Goal: Task Accomplishment & Management: Use online tool/utility

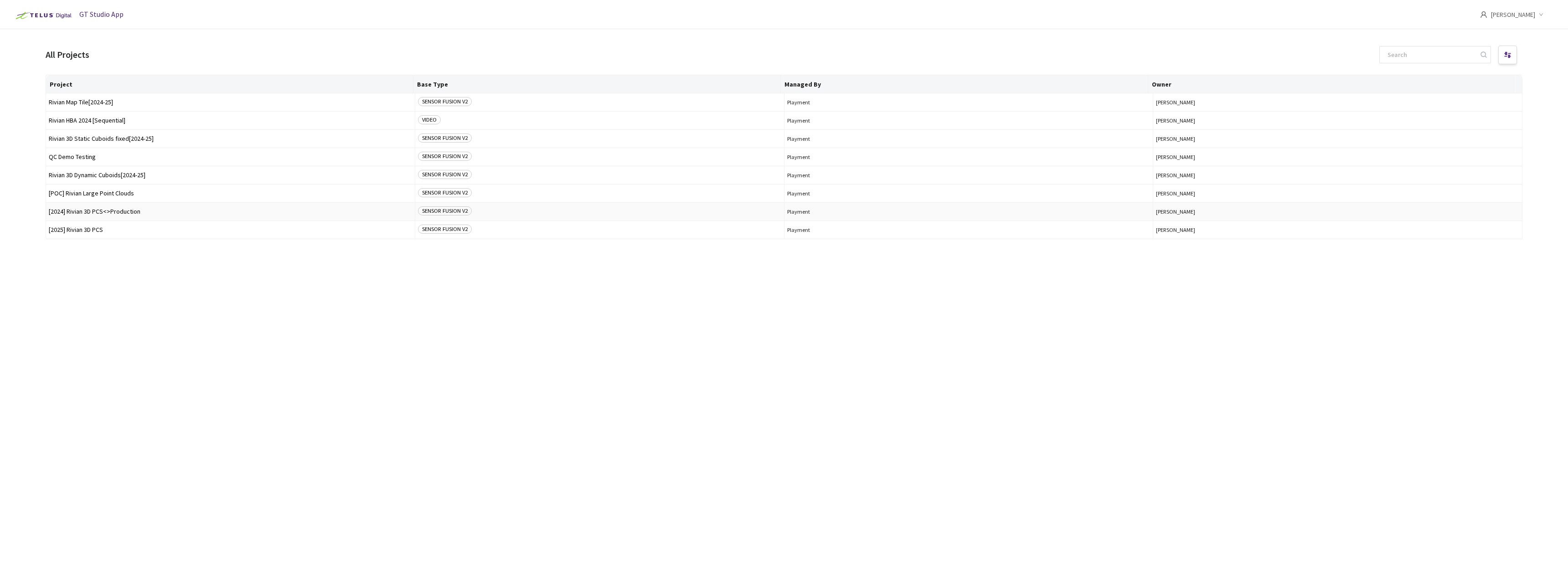
click at [123, 209] on span "[2024] Rivian 3D PCS<>Production" at bounding box center [230, 211] width 364 height 7
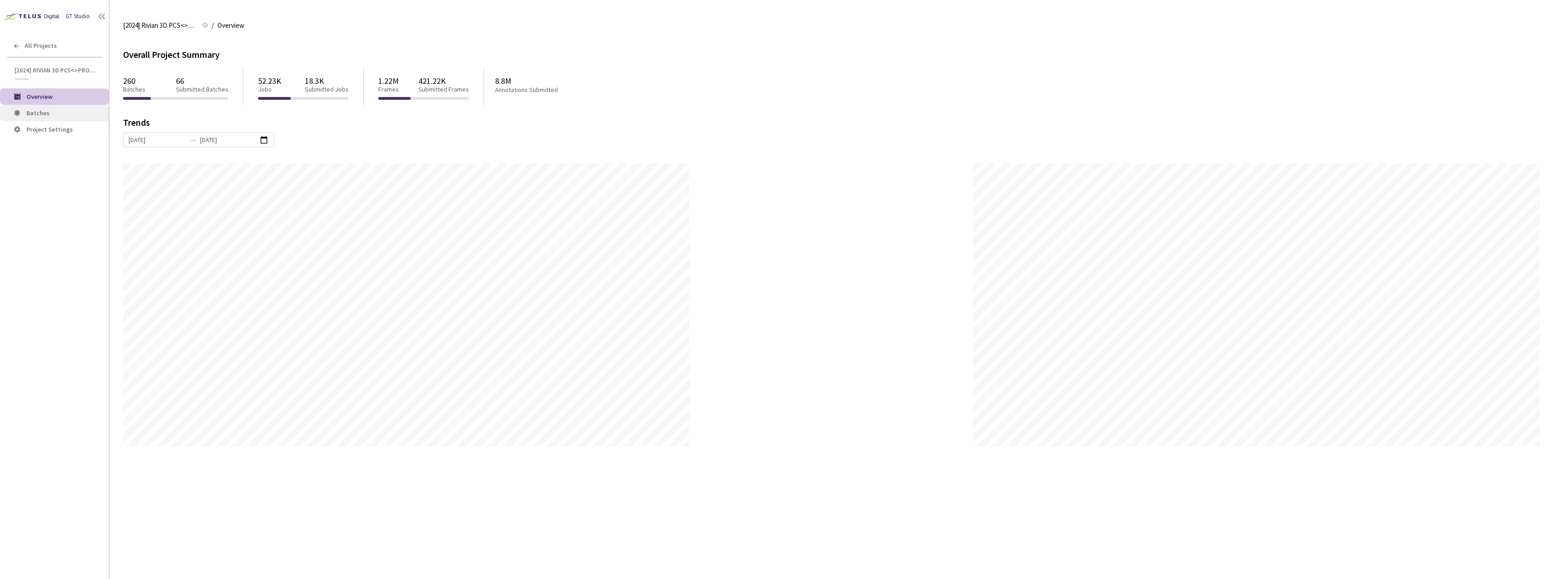
scroll to position [579, 1568]
click at [53, 115] on span "Batches" at bounding box center [64, 113] width 75 height 8
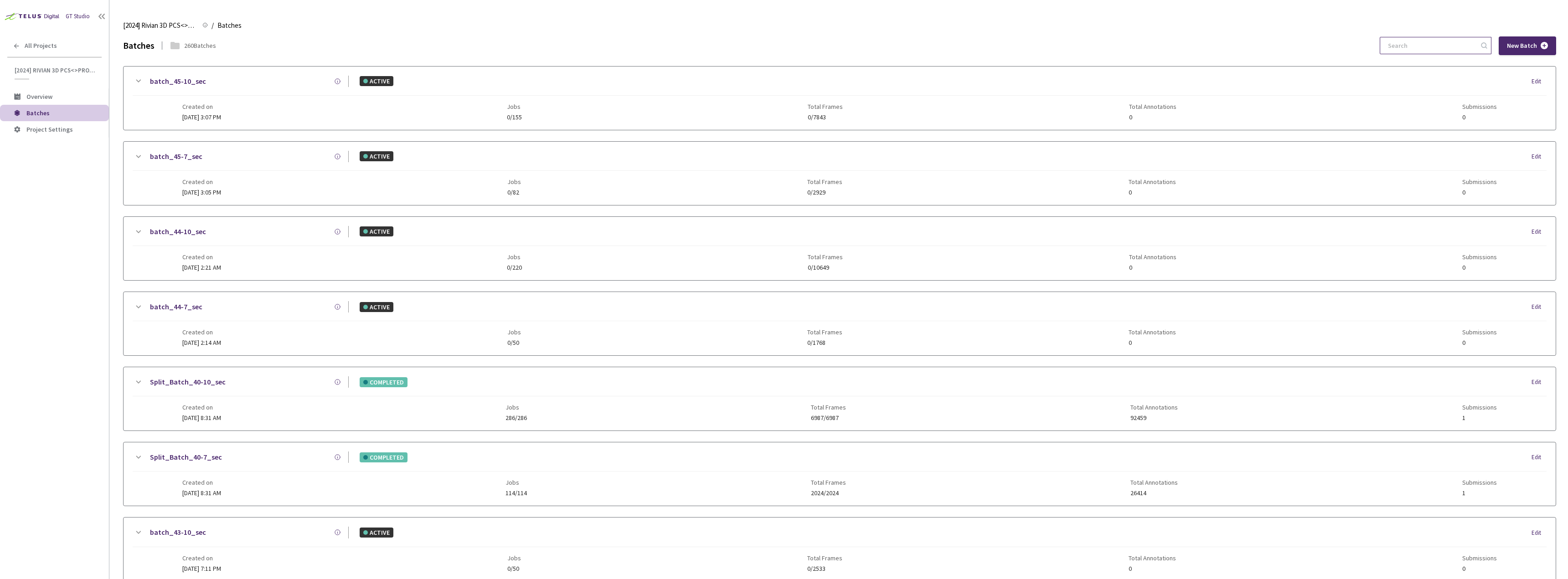
click at [1406, 44] on input at bounding box center [1431, 46] width 97 height 16
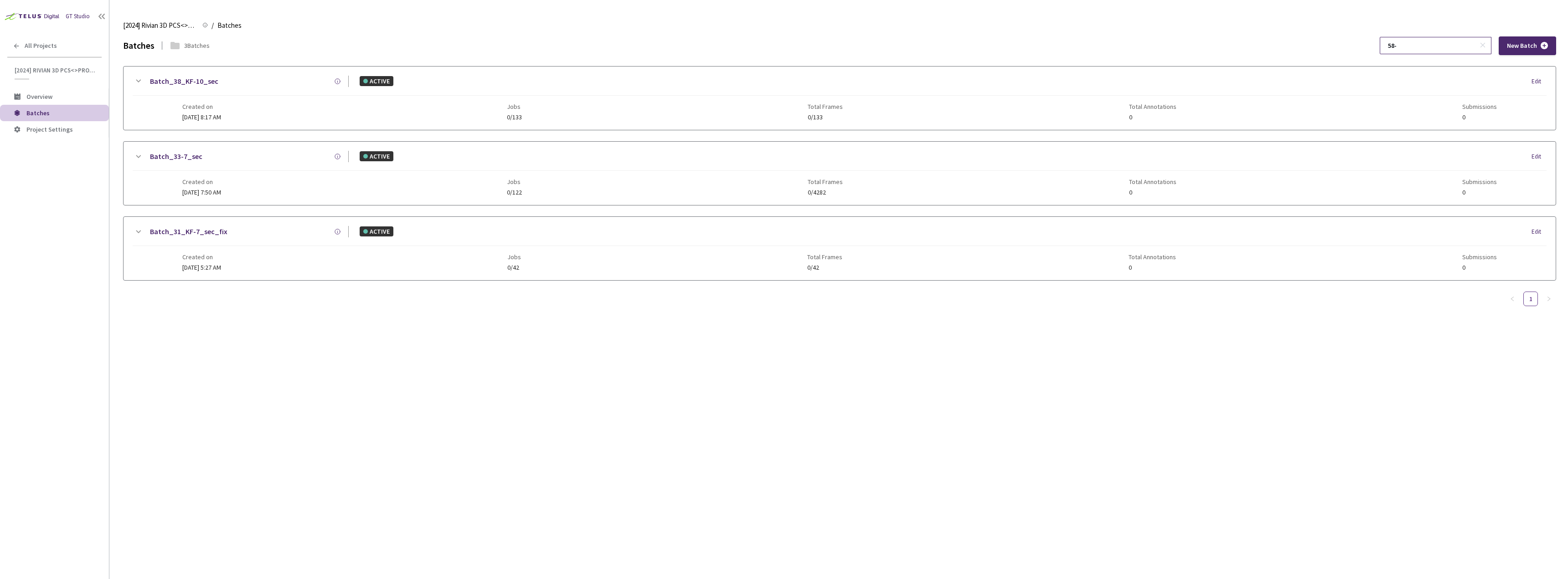
type input "58-1"
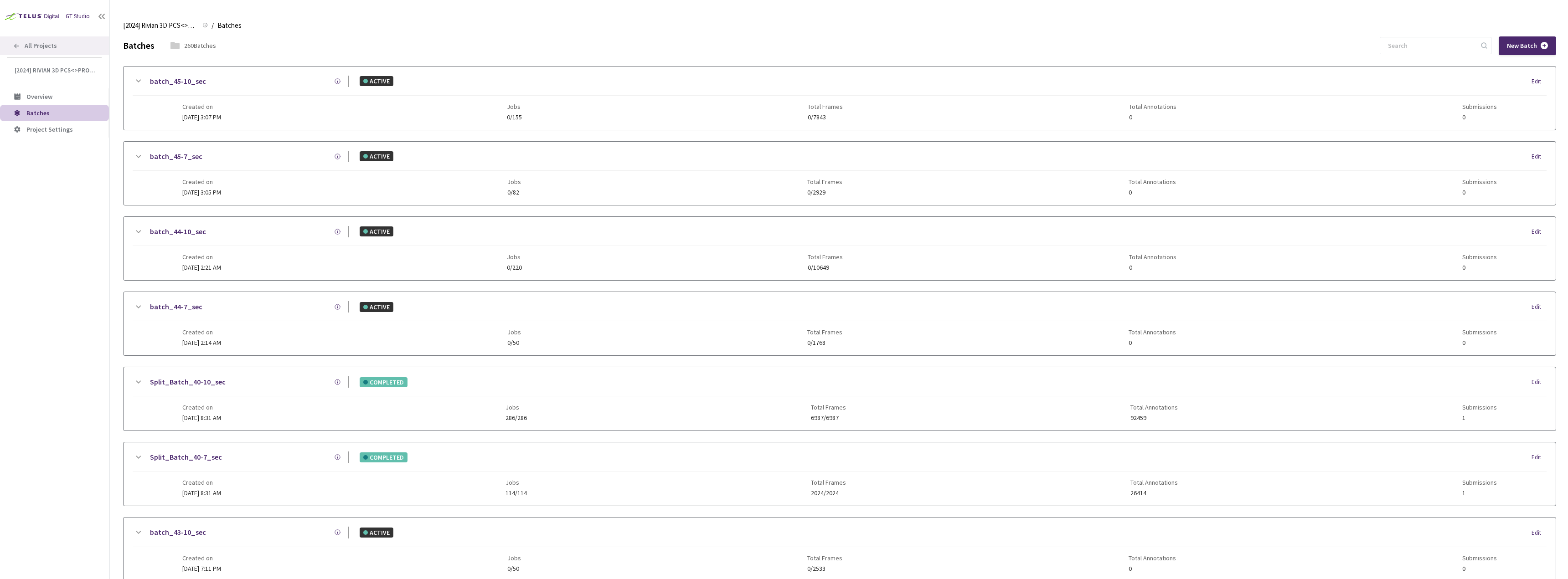
click at [81, 51] on div "All Projects" at bounding box center [55, 46] width 109 height 19
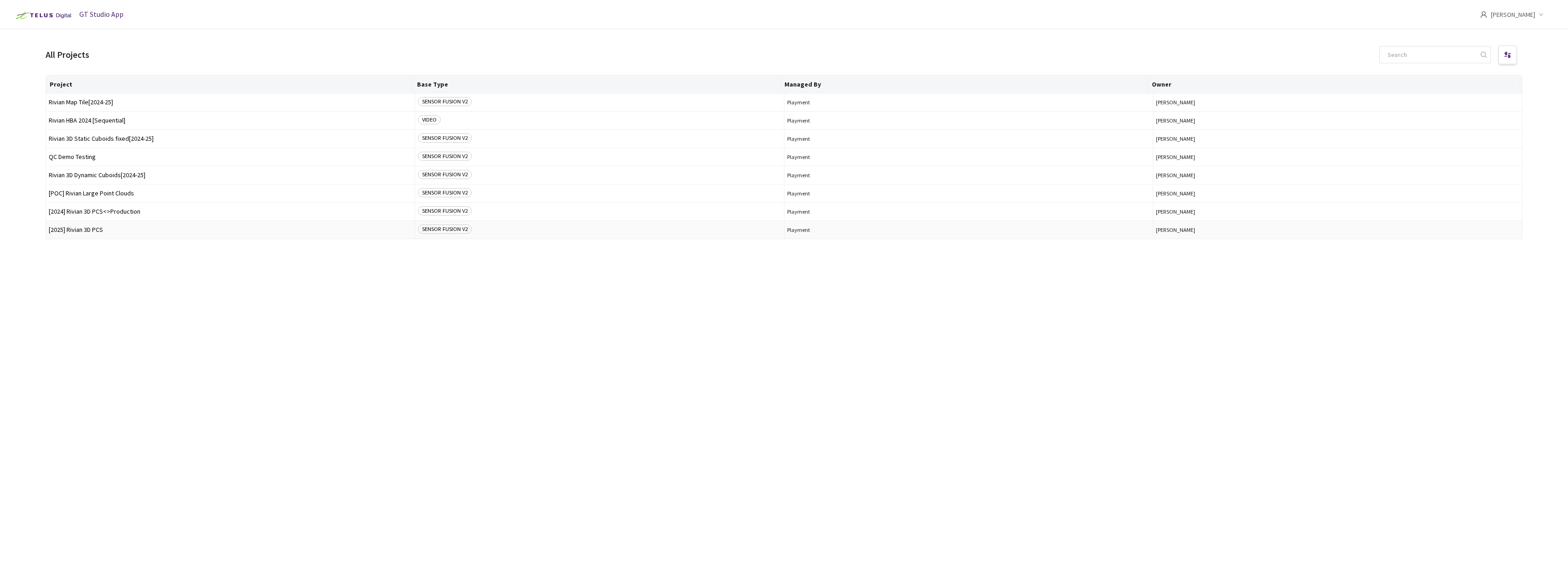
click at [90, 234] on td "[2025] Rivian 3D PCS" at bounding box center [230, 230] width 369 height 18
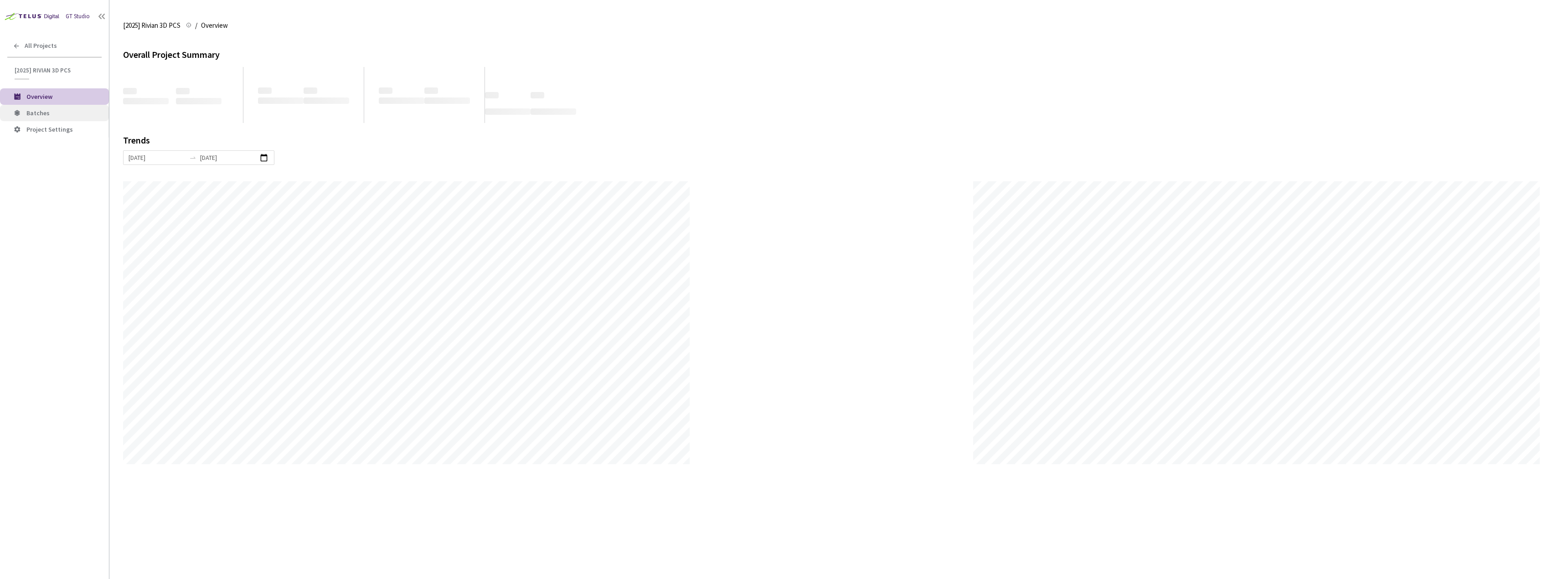
scroll to position [579, 1568]
click at [35, 113] on span "Batches" at bounding box center [38, 113] width 24 height 8
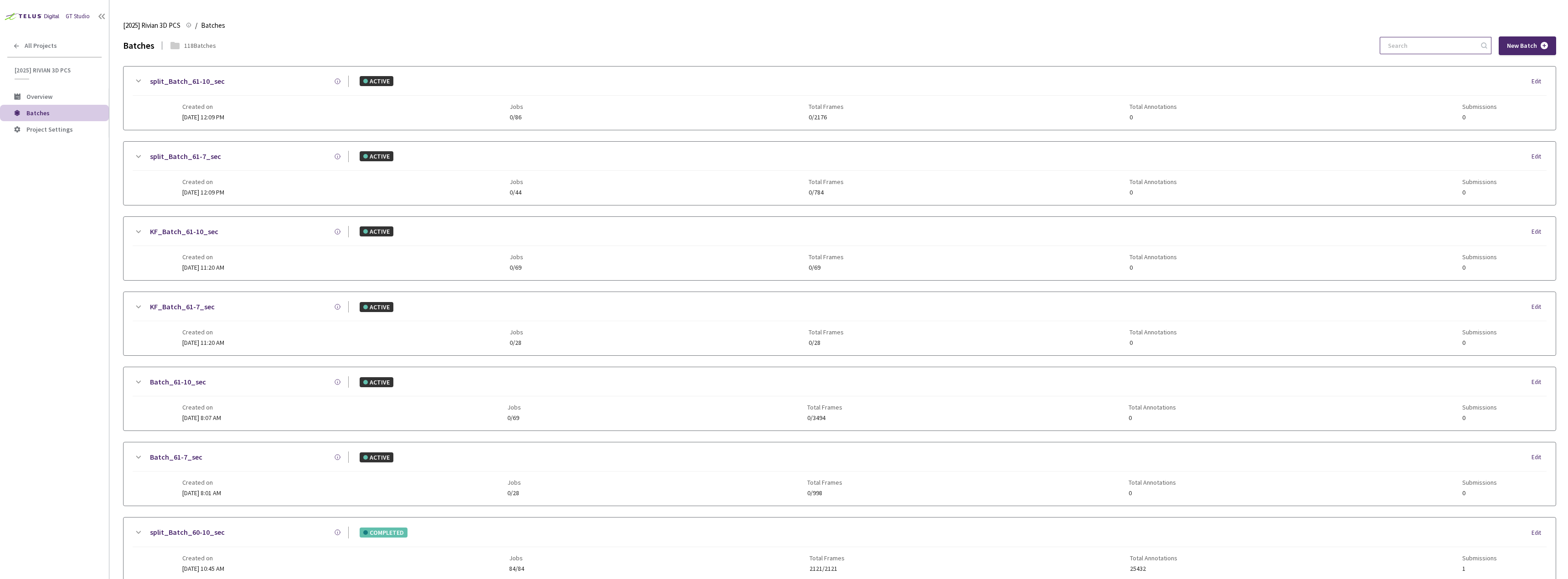
click at [1464, 40] on input at bounding box center [1431, 46] width 97 height 16
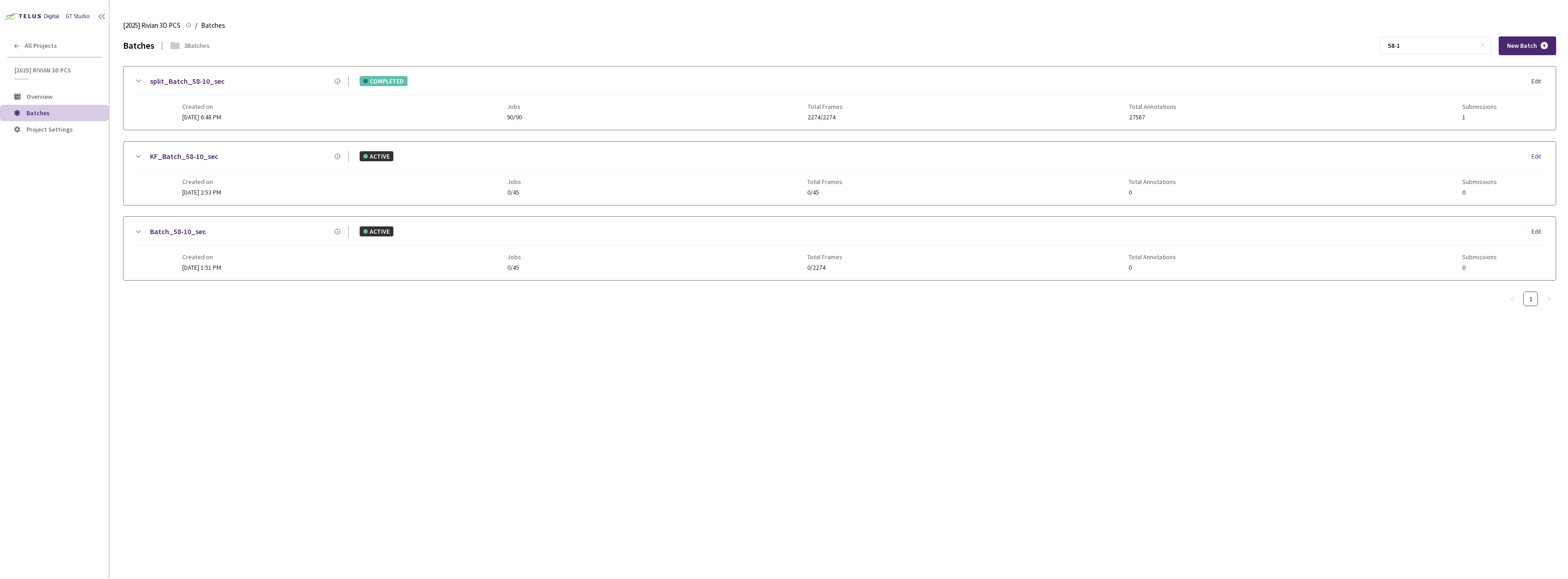
type input "58-1"
click at [139, 81] on icon at bounding box center [138, 81] width 5 height 3
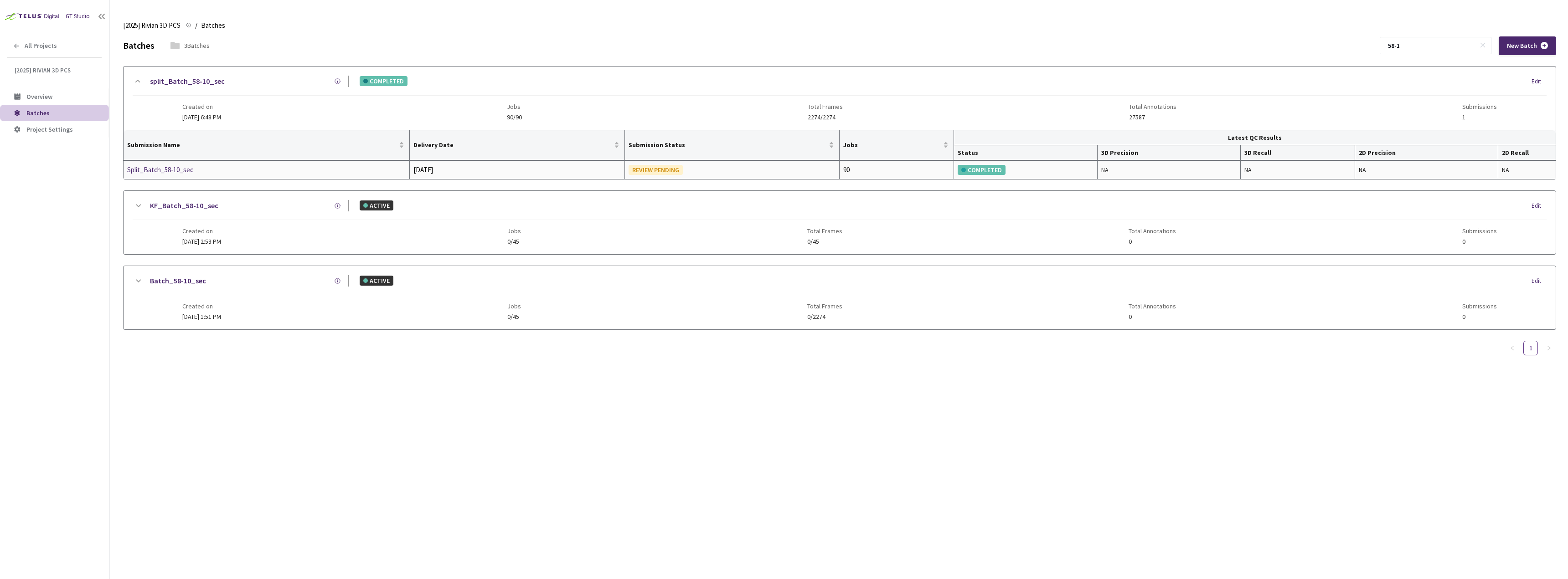
click at [184, 170] on div "Split_Batch_58-10_sec" at bounding box center [176, 170] width 97 height 11
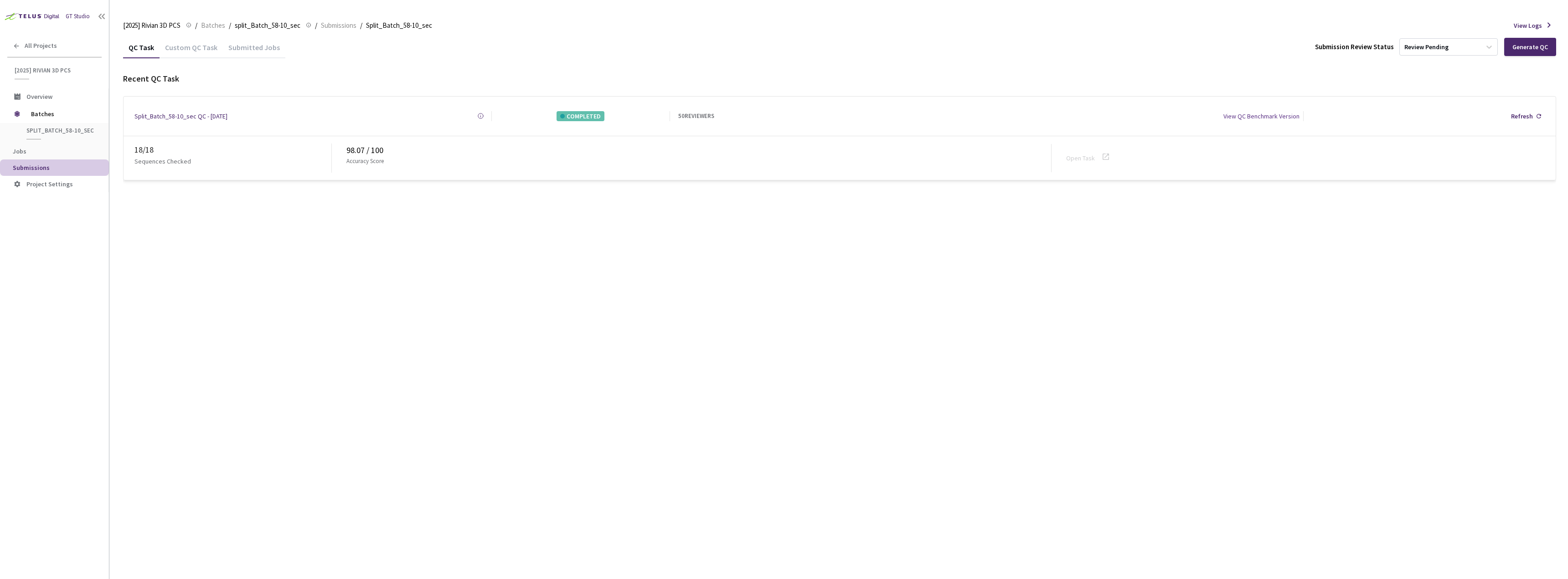
click at [204, 48] on div "Custom QC Task" at bounding box center [191, 50] width 63 height 15
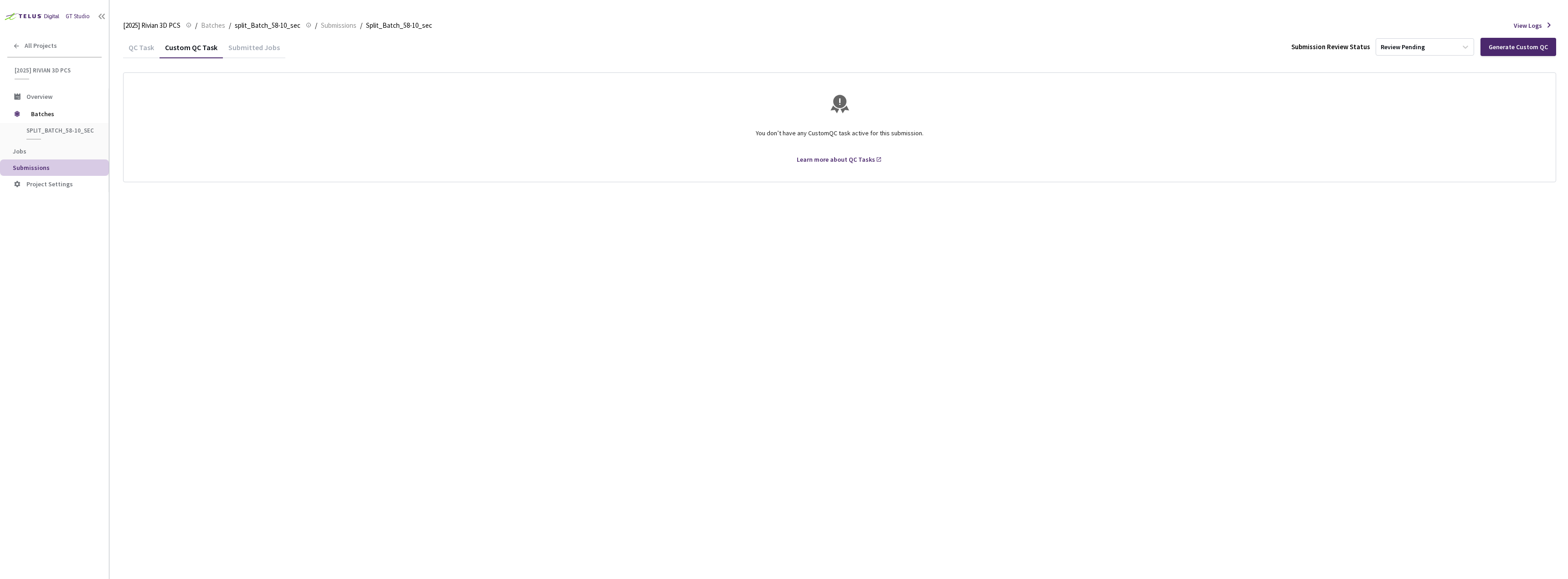
click at [142, 46] on div "QC Task" at bounding box center [141, 50] width 36 height 15
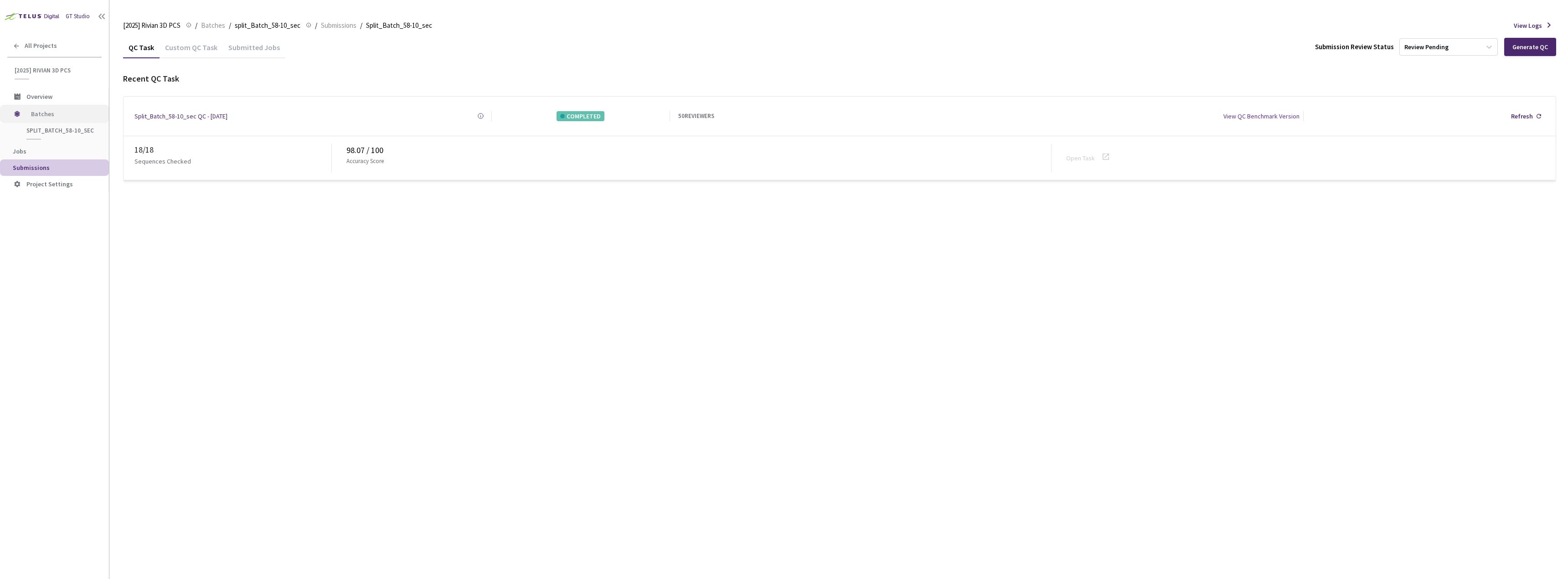
click at [57, 115] on span "Batches" at bounding box center [62, 114] width 63 height 18
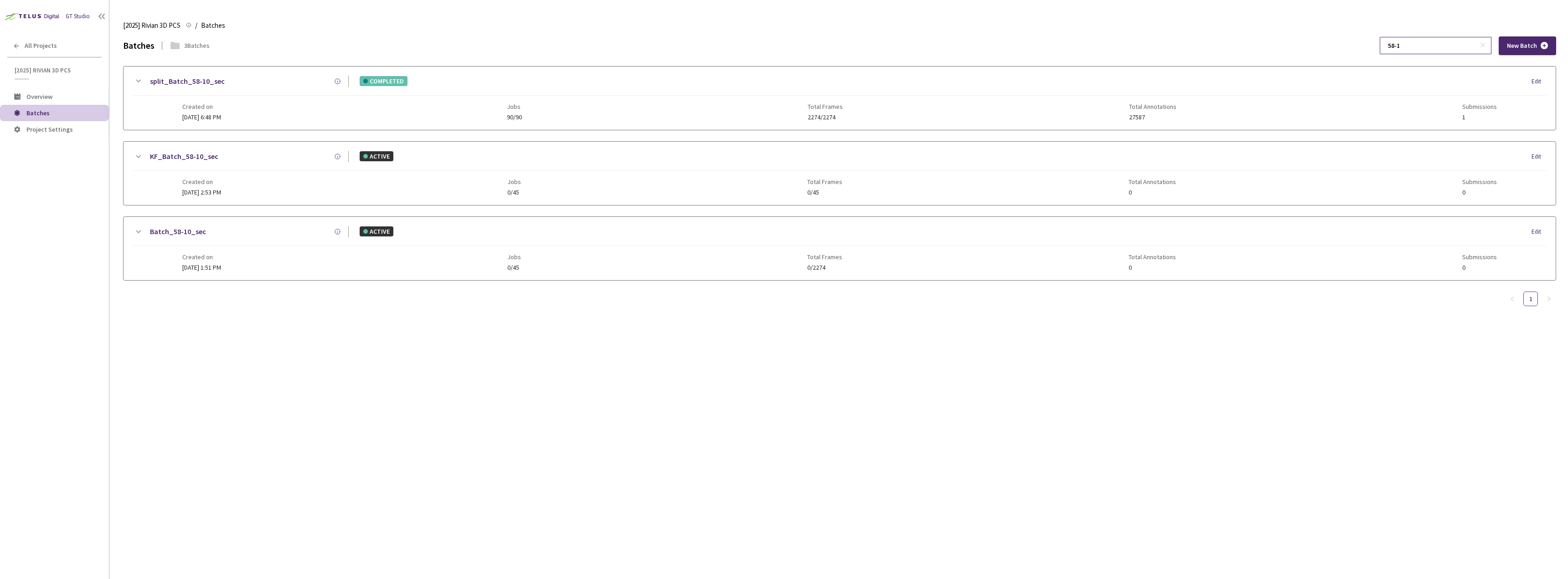
click at [1419, 46] on input "58-1" at bounding box center [1431, 46] width 97 height 16
type input "58-7"
click at [138, 79] on icon at bounding box center [138, 81] width 11 height 11
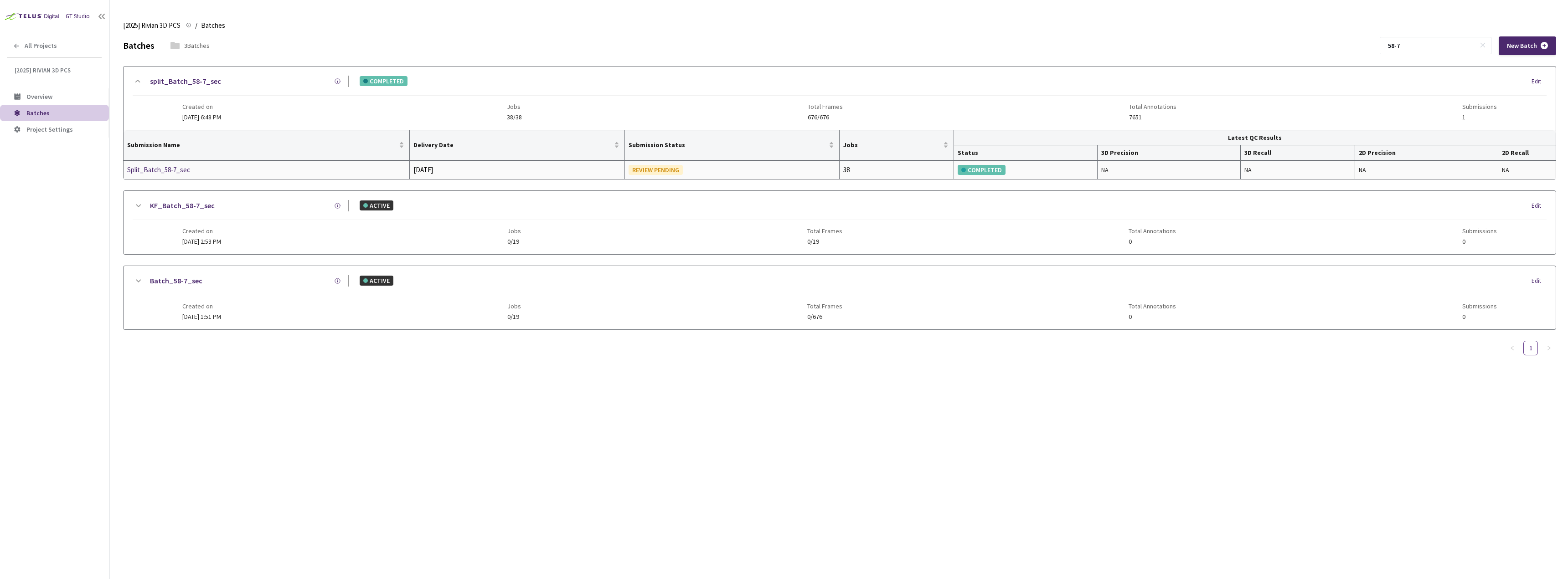
click at [181, 169] on div "Split_Batch_58-7_sec" at bounding box center [176, 170] width 97 height 11
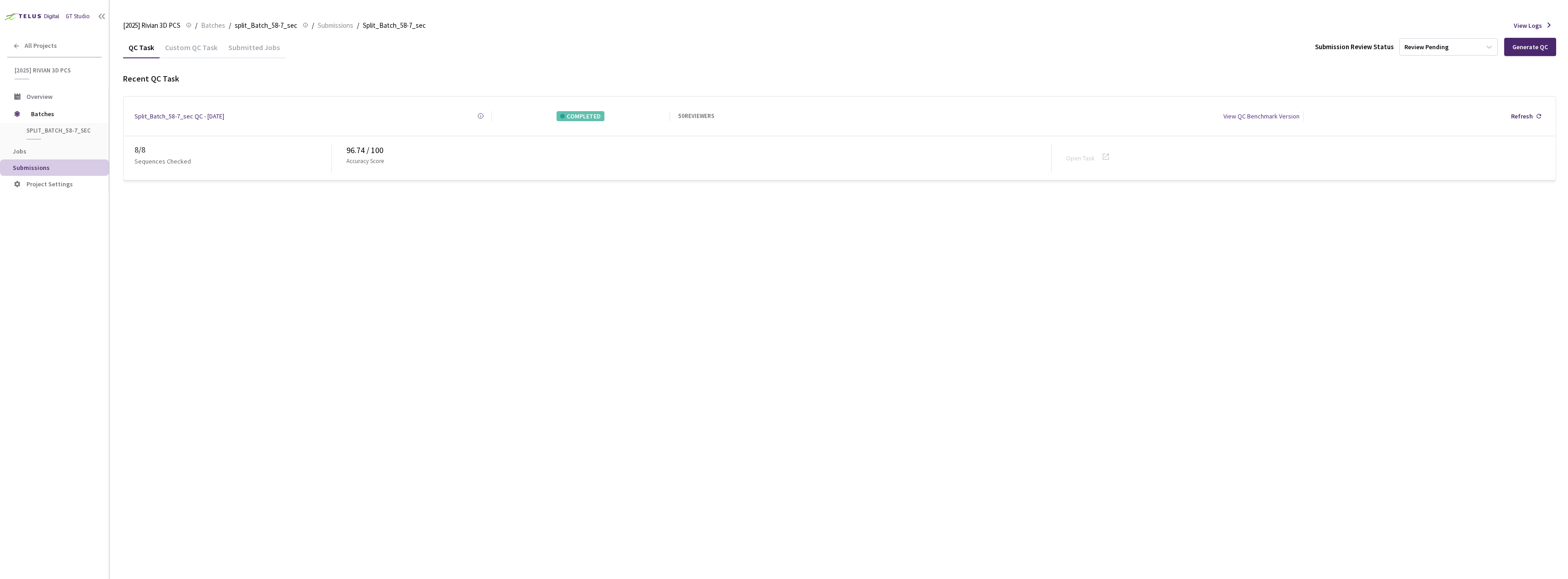
click at [201, 48] on div "Custom QC Task" at bounding box center [191, 50] width 63 height 15
click at [32, 47] on span "All Projects" at bounding box center [41, 46] width 32 height 8
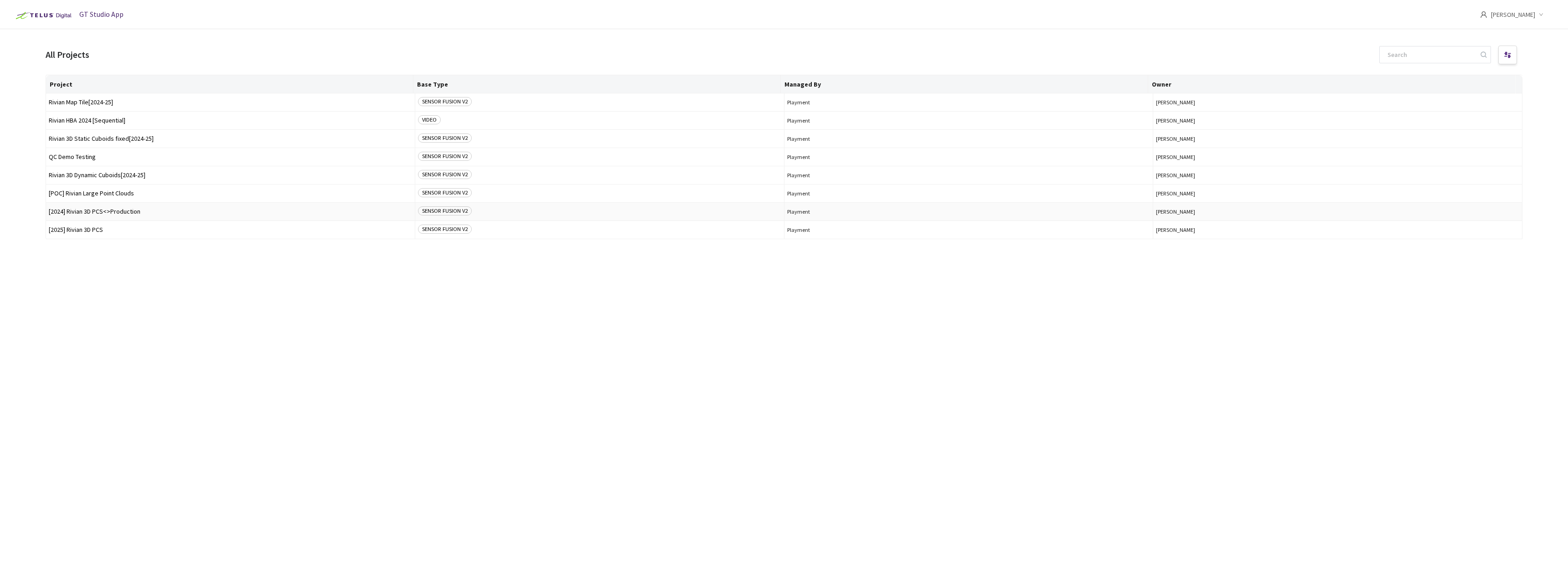
click at [112, 212] on span "[2024] Rivian 3D PCS<>Production" at bounding box center [230, 211] width 364 height 7
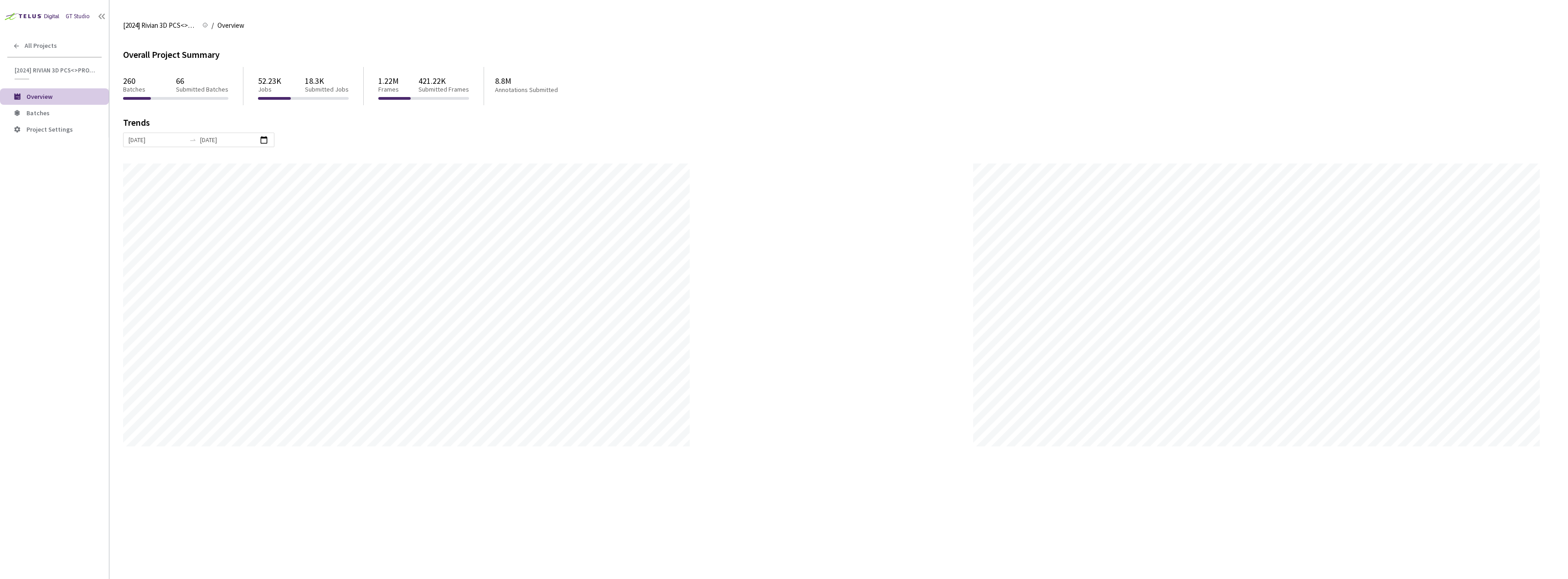
scroll to position [579, 1568]
click at [53, 116] on span "Batches" at bounding box center [64, 113] width 75 height 8
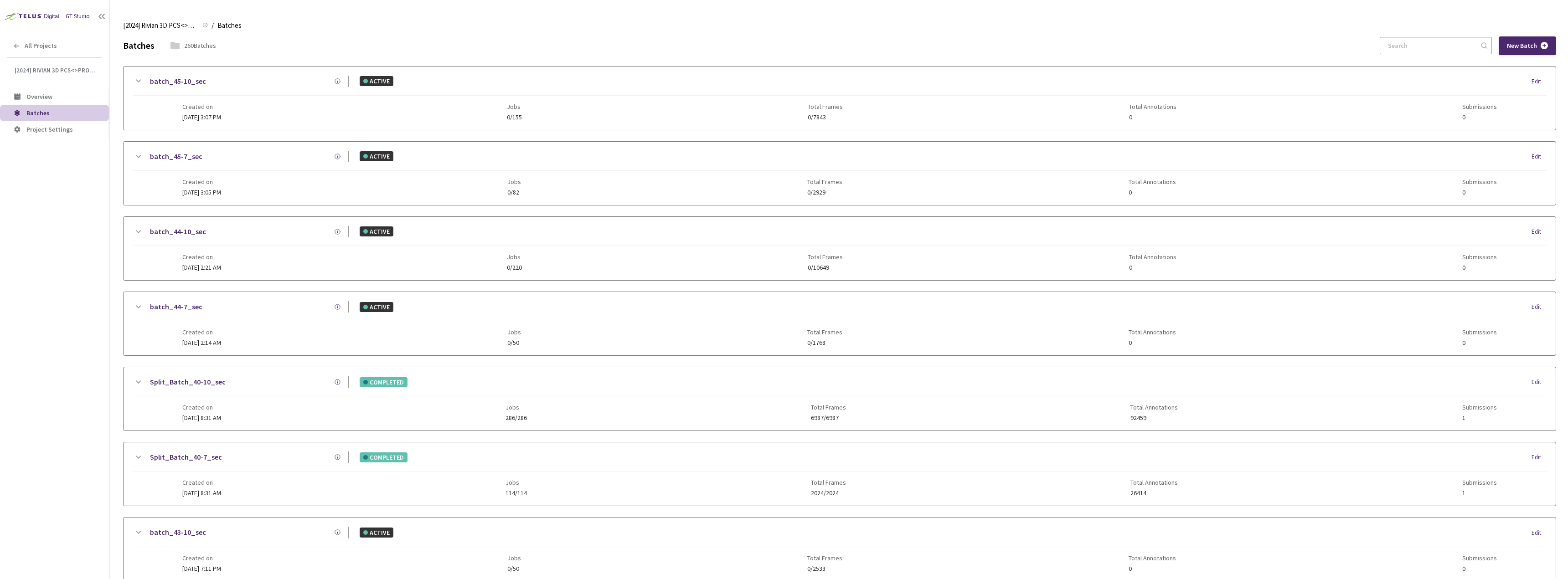
click at [1407, 46] on input at bounding box center [1431, 46] width 97 height 16
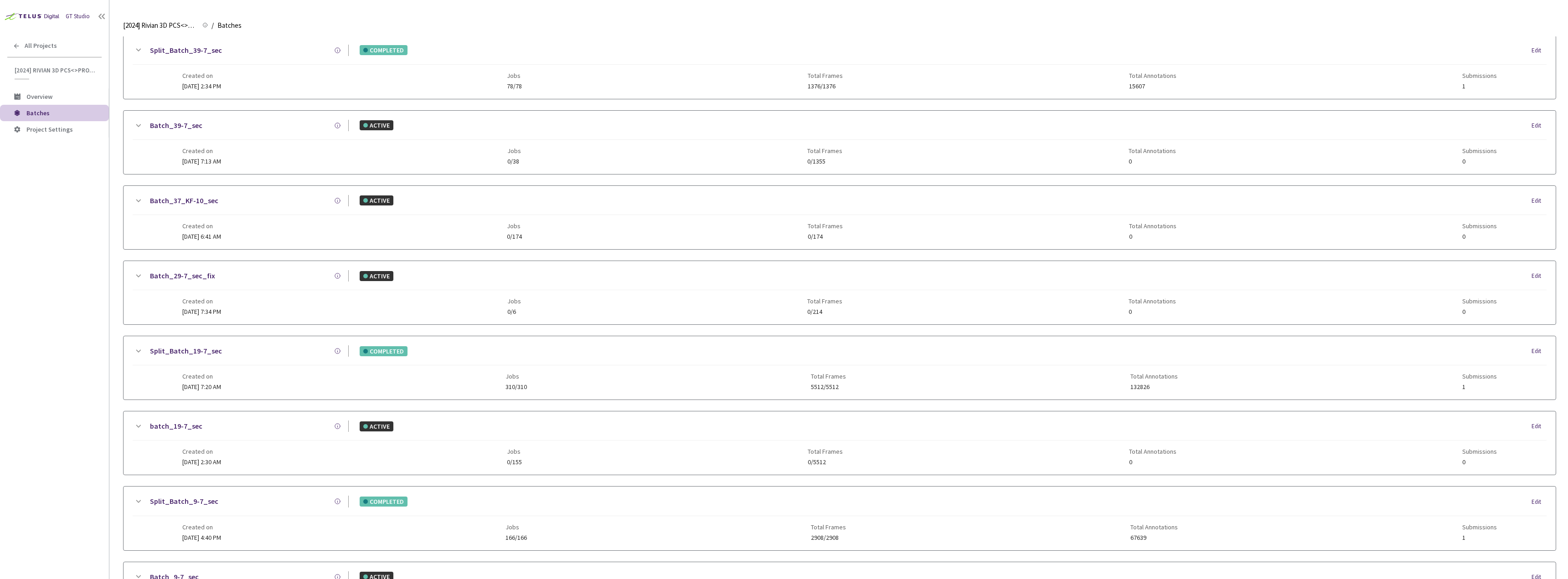
scroll to position [125, 0]
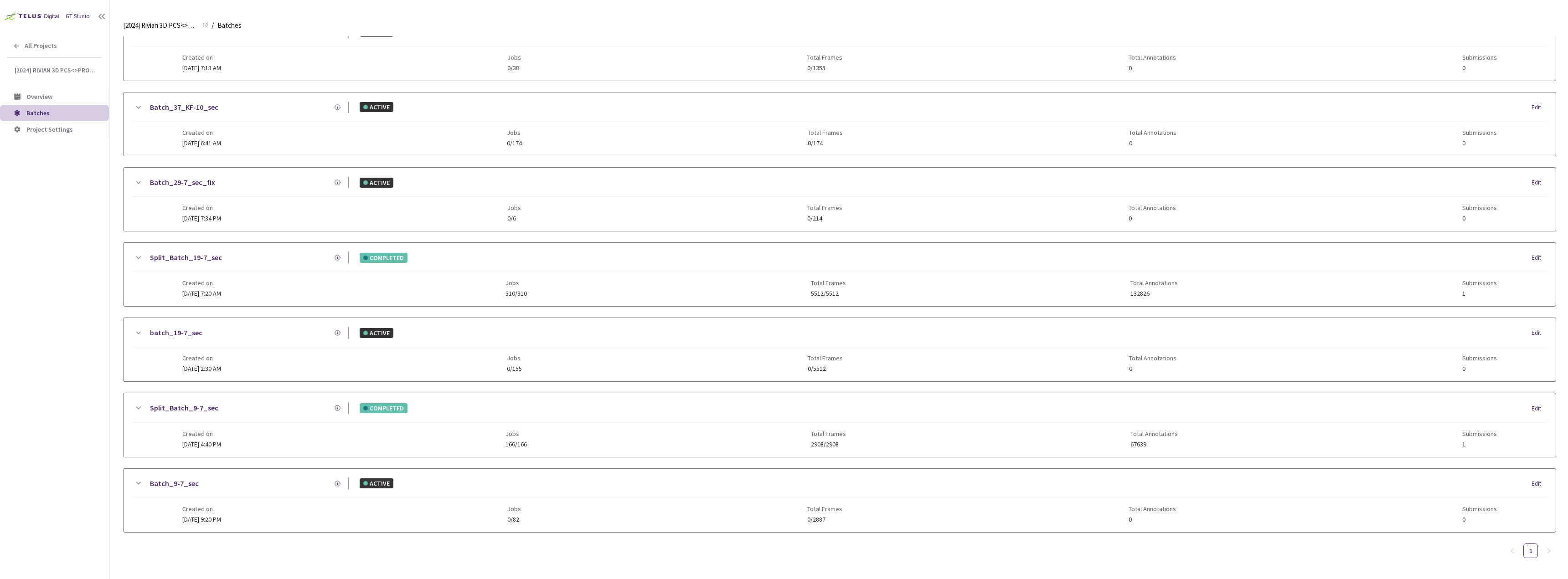
type input "9-7"
click at [135, 407] on icon at bounding box center [138, 408] width 11 height 11
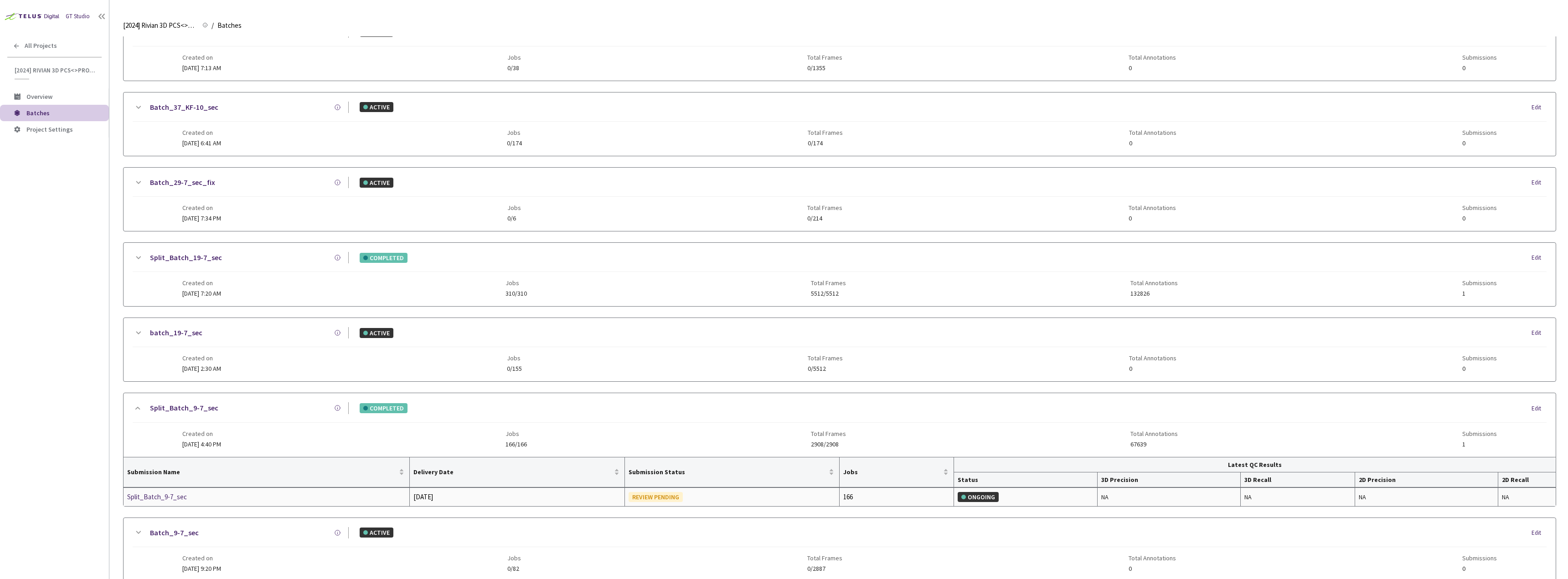
click at [175, 497] on div "Split_Batch_9-7_sec" at bounding box center [176, 497] width 97 height 11
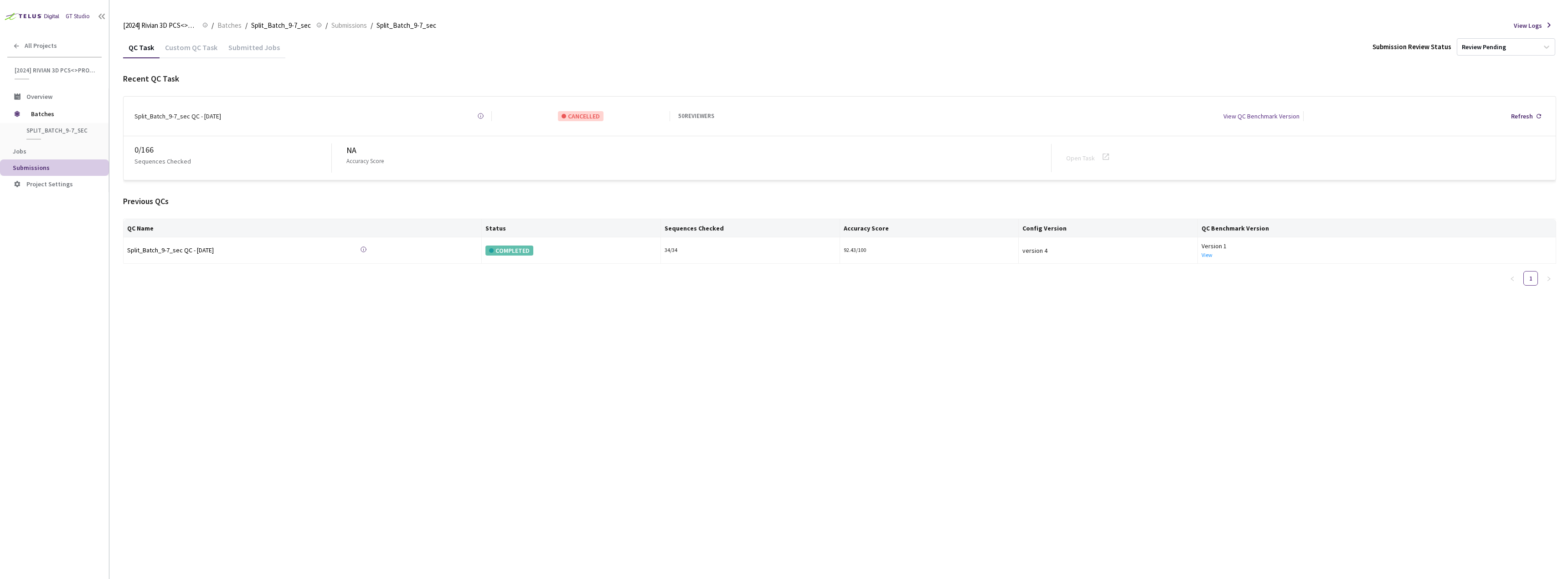
click at [191, 50] on div "Custom QC Task" at bounding box center [191, 50] width 63 height 15
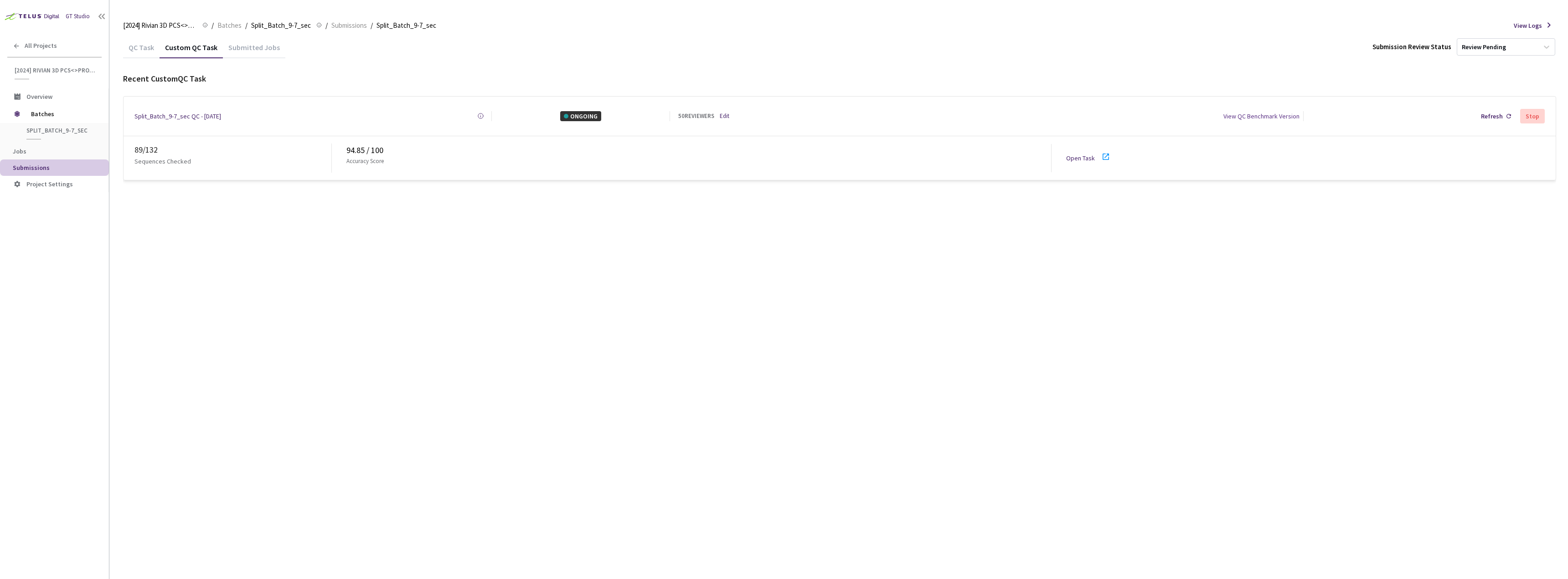
click at [1105, 154] on icon at bounding box center [1105, 157] width 11 height 11
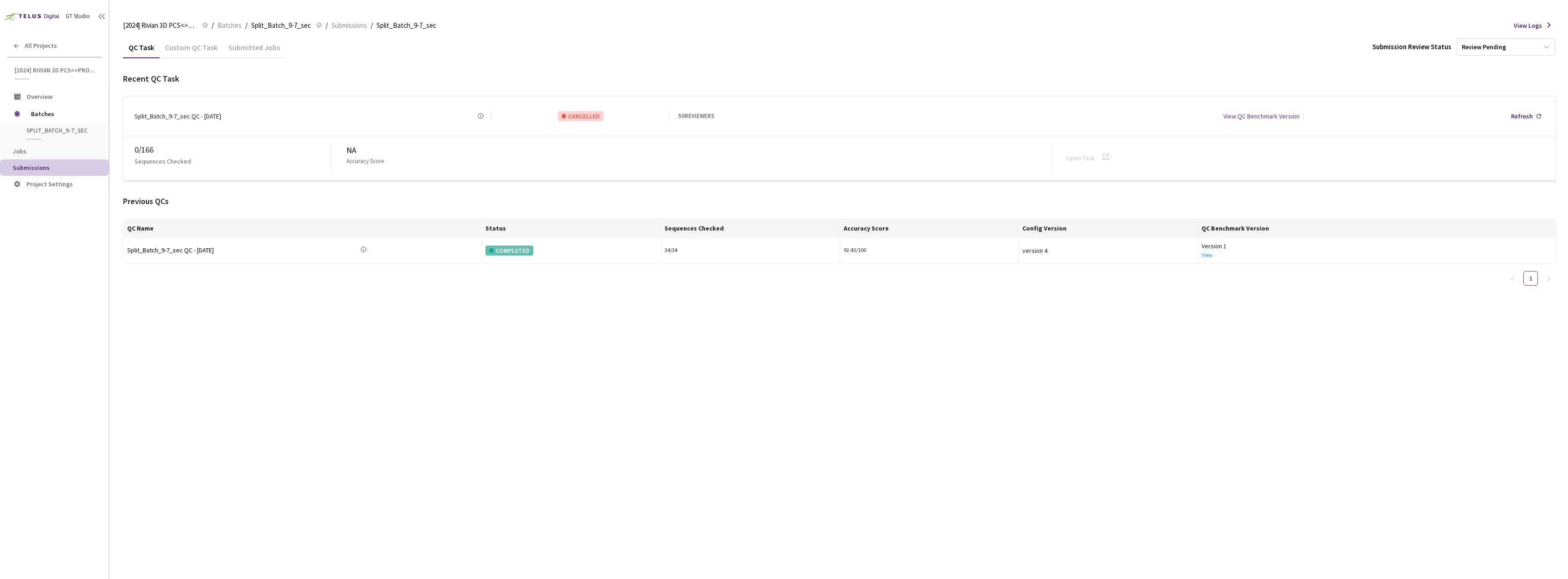
click at [201, 53] on div "Custom QC Task" at bounding box center [191, 50] width 63 height 15
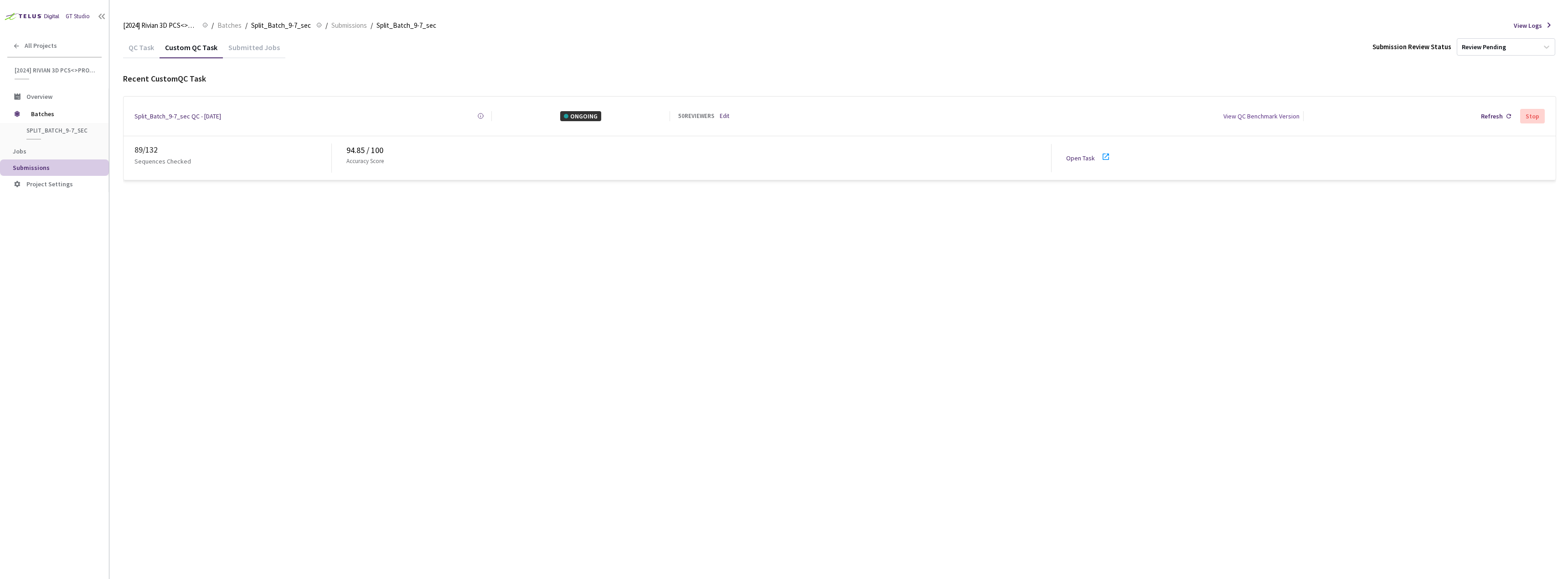
click at [1105, 154] on icon at bounding box center [1105, 157] width 11 height 11
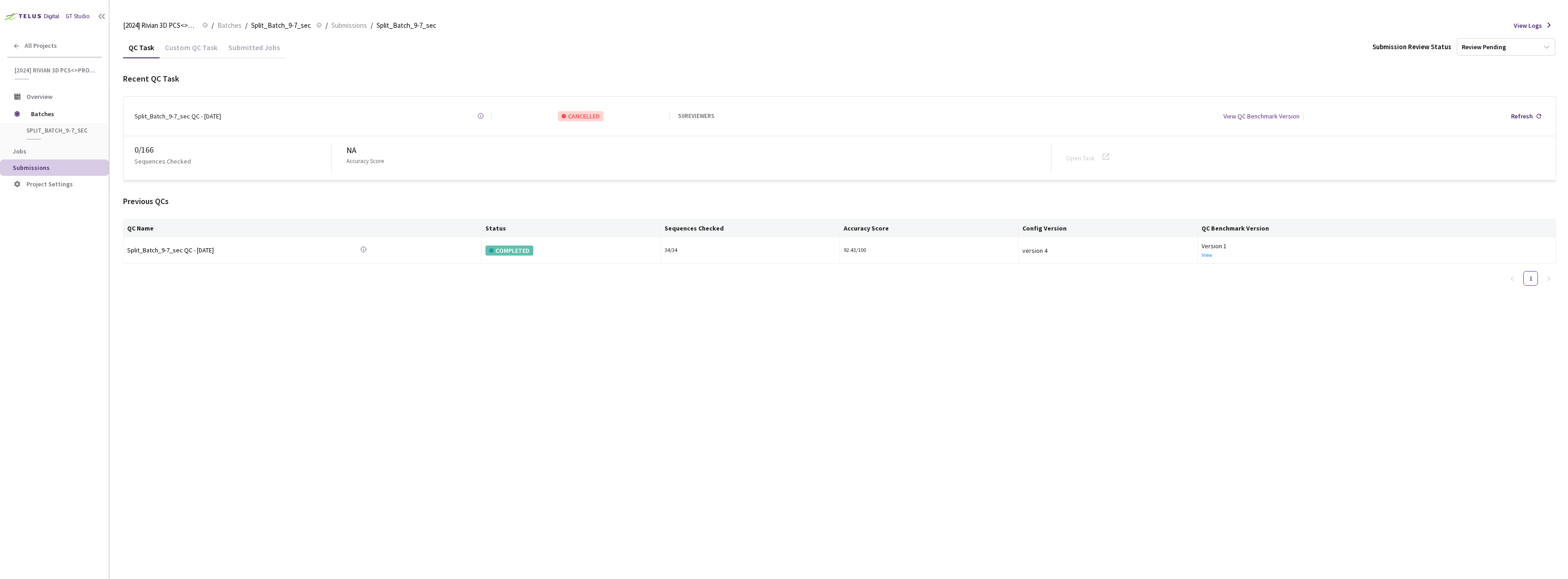
click at [198, 50] on div "Custom QC Task" at bounding box center [191, 50] width 63 height 15
